Goal: Complete application form

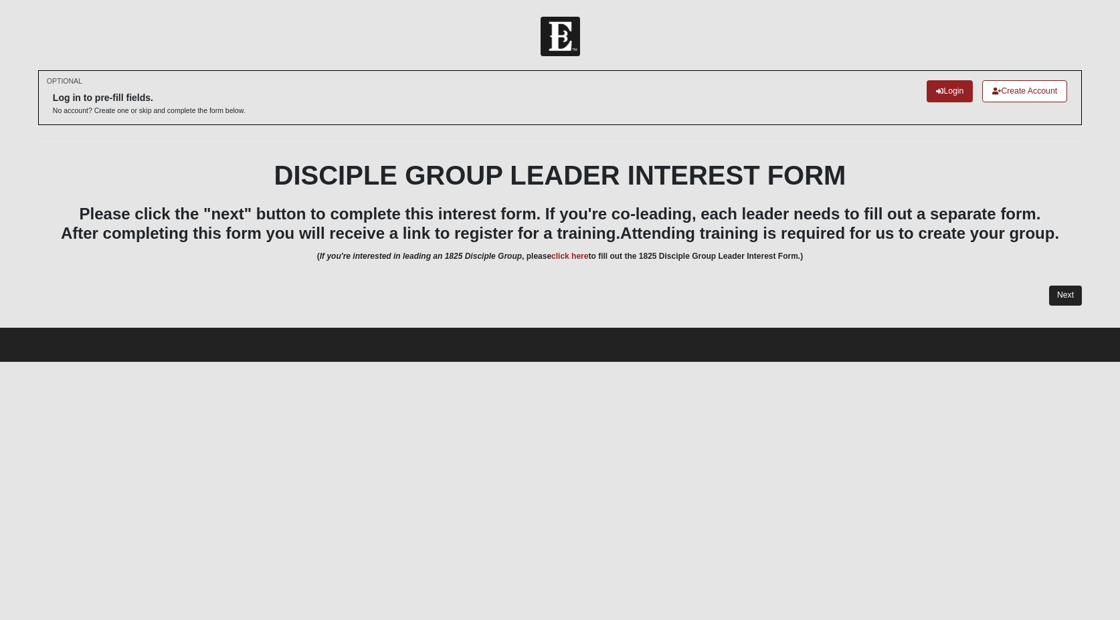
click at [1074, 293] on link "Next" at bounding box center [1065, 295] width 33 height 19
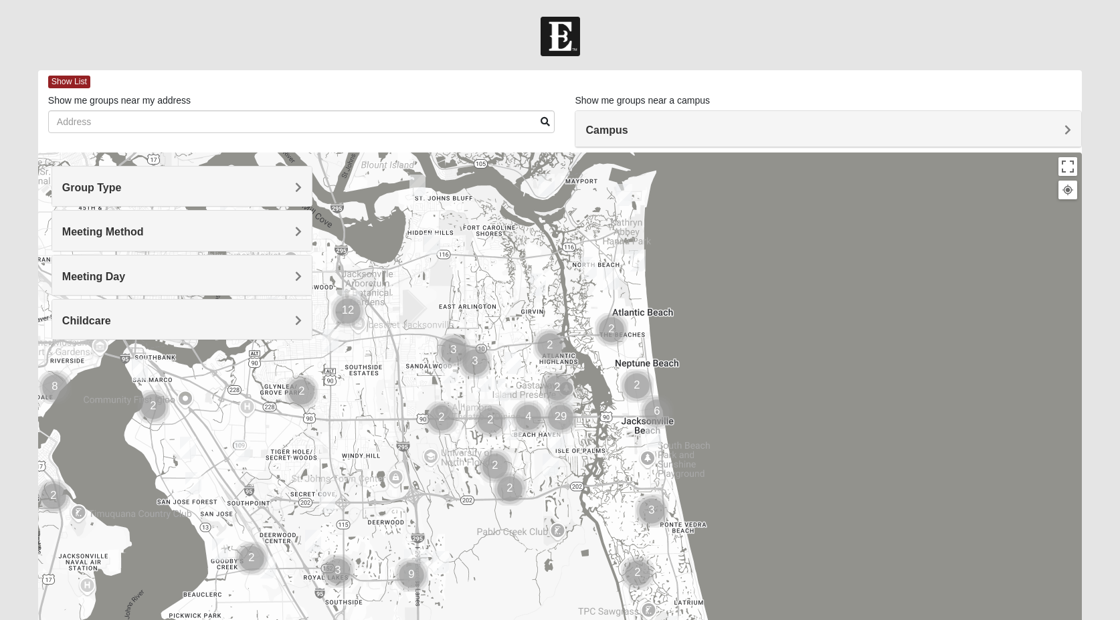
click at [122, 193] on span "Group Type" at bounding box center [92, 187] width 60 height 11
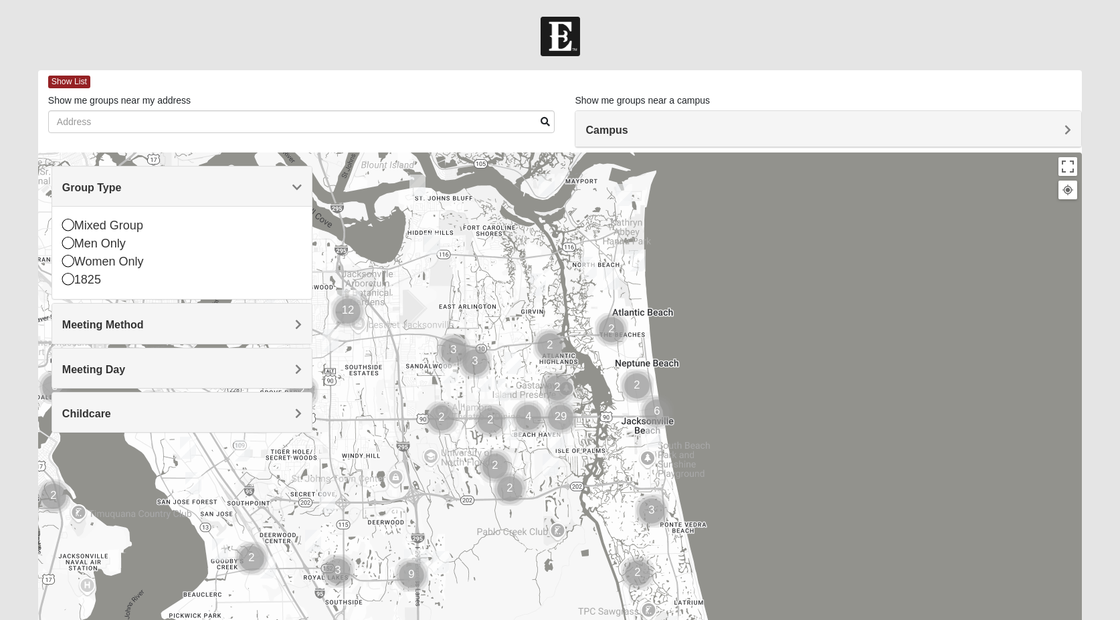
click at [122, 193] on span "Group Type" at bounding box center [92, 187] width 60 height 11
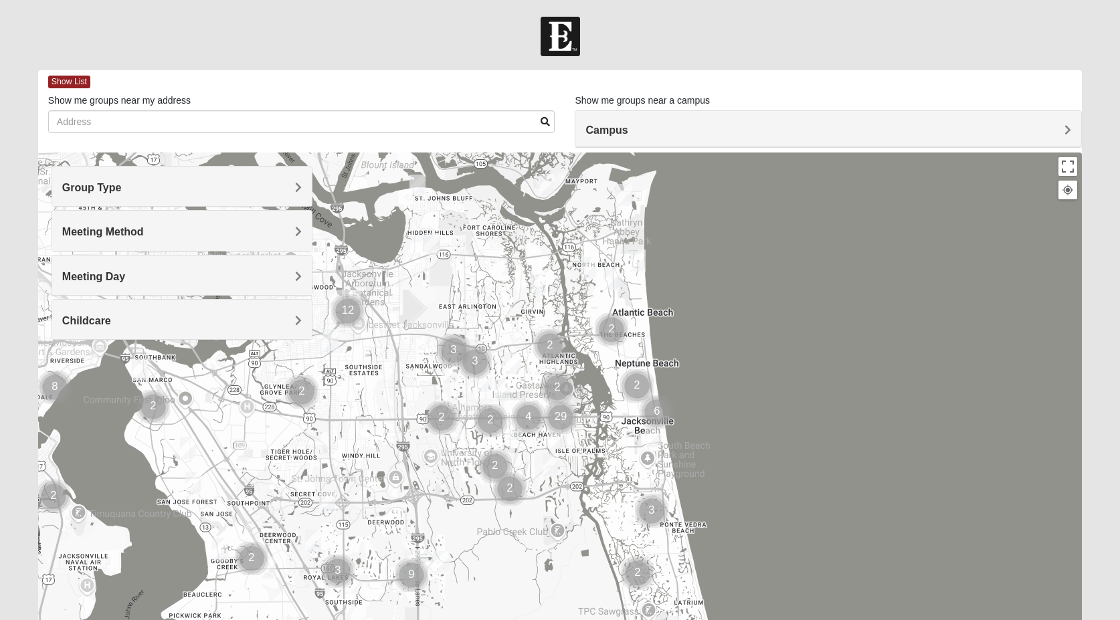
click at [111, 315] on span "Childcare" at bounding box center [86, 320] width 49 height 11
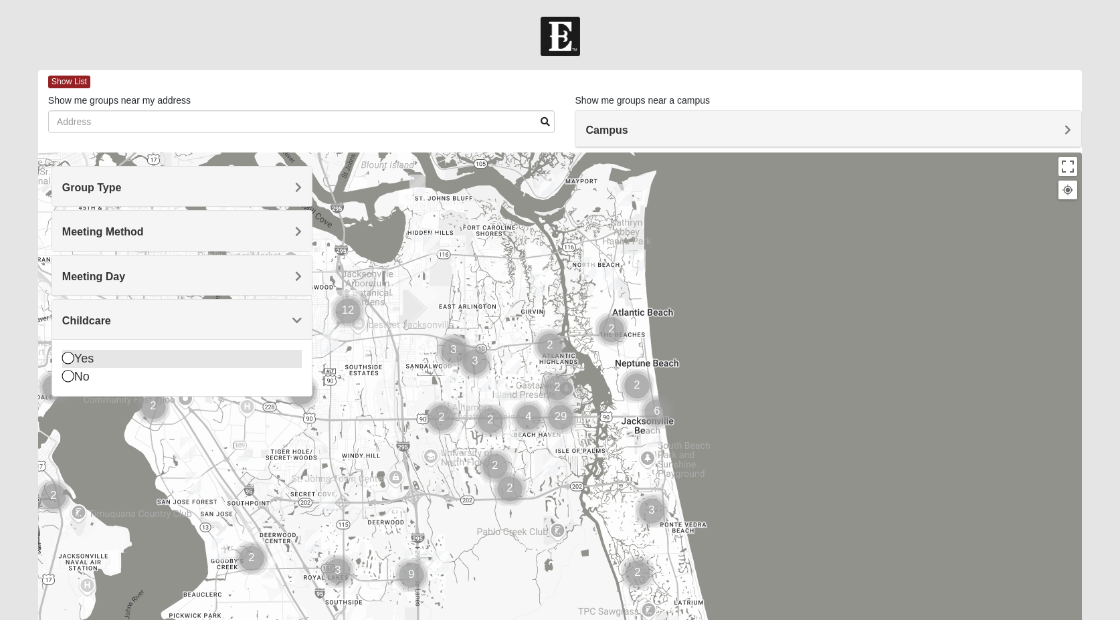
click at [68, 362] on icon at bounding box center [68, 358] width 12 height 12
